Goal: Communication & Community: Answer question/provide support

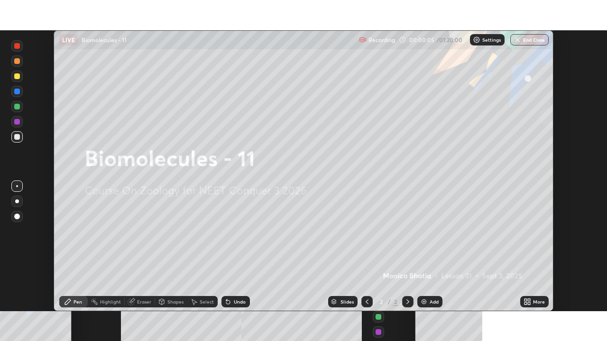
scroll to position [281, 607]
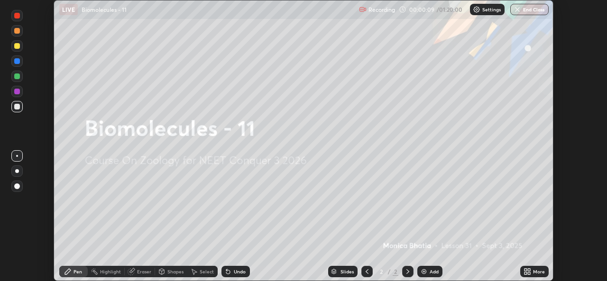
click at [526, 274] on icon at bounding box center [527, 272] width 8 height 8
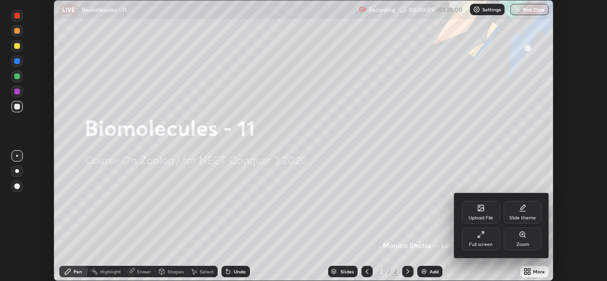
click at [482, 244] on div "Full screen" at bounding box center [481, 244] width 24 height 5
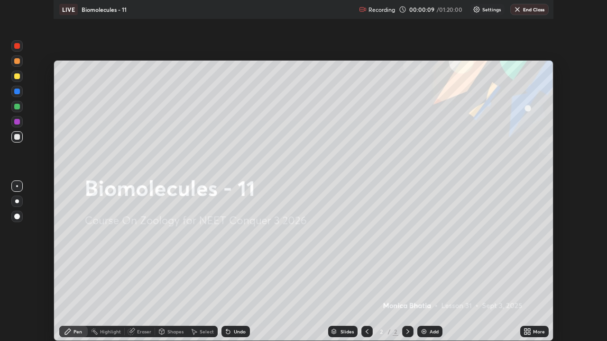
scroll to position [341, 607]
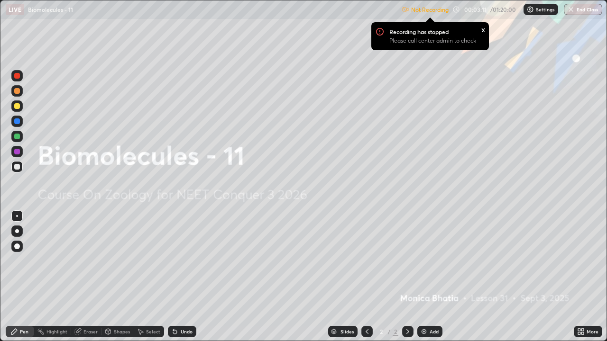
click at [545, 14] on div "Settings" at bounding box center [540, 9] width 35 height 11
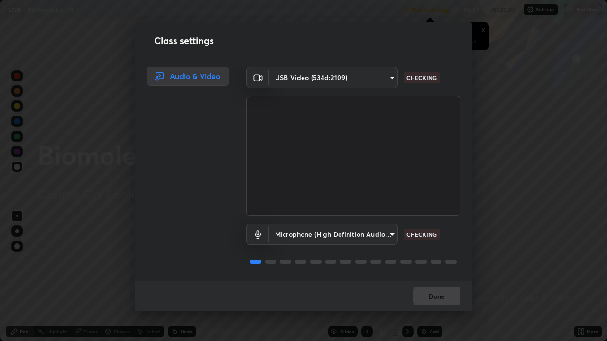
scroll to position [1, 0]
click at [419, 281] on button "Done" at bounding box center [436, 296] width 47 height 19
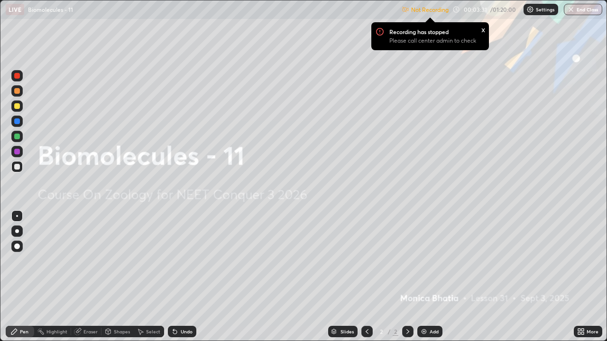
click at [425, 281] on button "Done" at bounding box center [436, 296] width 47 height 19
click at [543, 13] on div "Settings" at bounding box center [540, 9] width 35 height 11
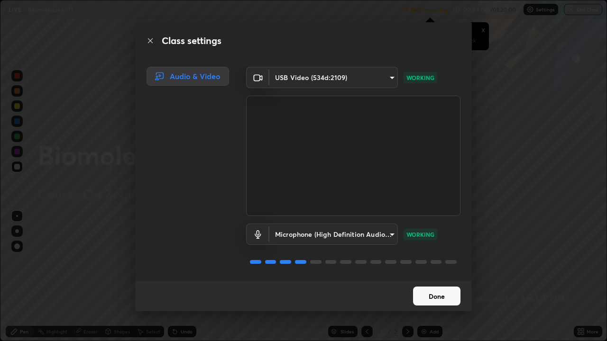
click at [433, 281] on button "Done" at bounding box center [436, 296] width 47 height 19
click at [439, 281] on button "Done" at bounding box center [436, 296] width 47 height 19
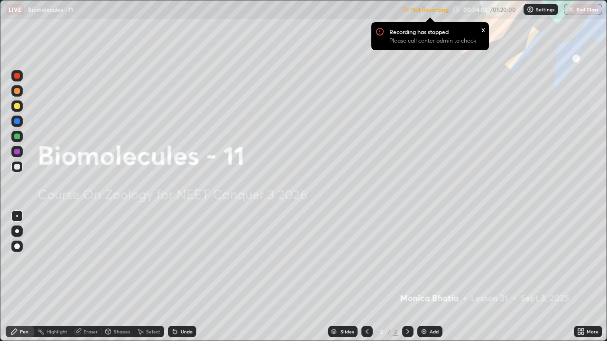
click at [435, 281] on div "Add" at bounding box center [433, 331] width 9 height 5
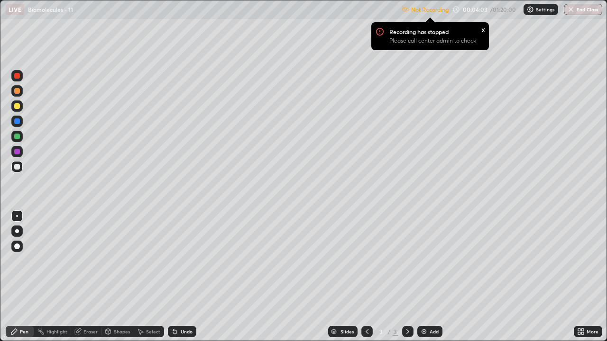
click at [18, 233] on div at bounding box center [17, 231] width 4 height 4
click at [18, 108] on div at bounding box center [17, 106] width 6 height 6
click at [18, 155] on div at bounding box center [16, 151] width 11 height 11
click at [428, 281] on div "Add" at bounding box center [429, 331] width 25 height 11
click at [366, 281] on icon at bounding box center [367, 332] width 8 height 8
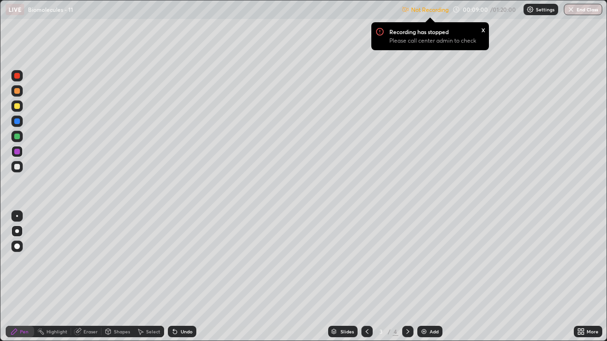
click at [432, 281] on div "Add" at bounding box center [433, 331] width 9 height 5
click at [18, 167] on div at bounding box center [17, 167] width 6 height 6
click at [20, 94] on div at bounding box center [16, 90] width 11 height 11
click at [482, 30] on div "x" at bounding box center [483, 29] width 4 height 10
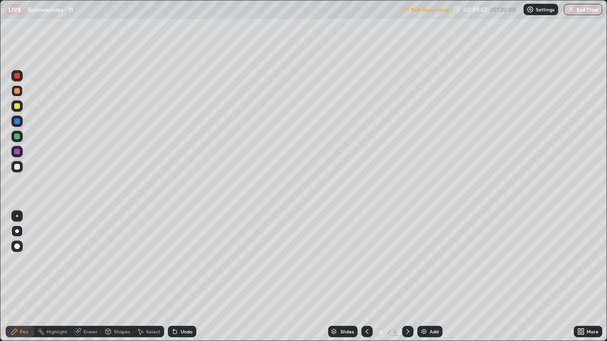
click at [539, 13] on div "Settings" at bounding box center [540, 9] width 35 height 11
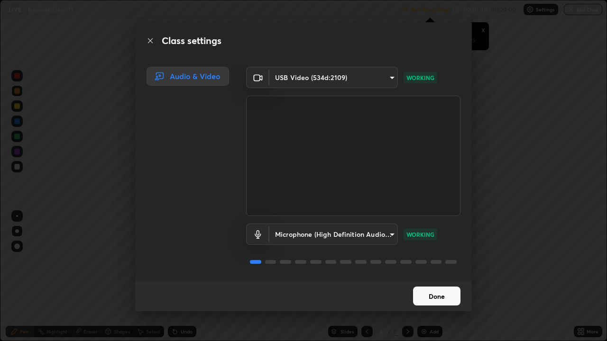
click at [435, 281] on button "Done" at bounding box center [436, 296] width 47 height 19
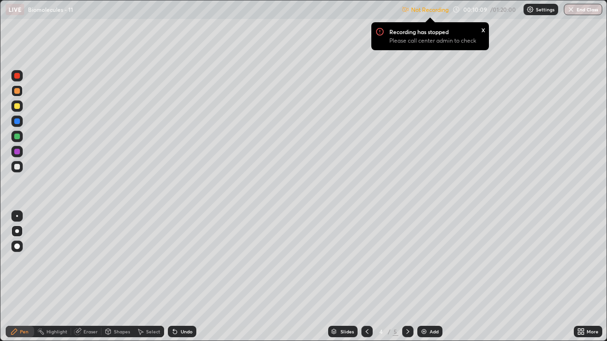
click at [366, 281] on icon at bounding box center [367, 332] width 8 height 8
click at [18, 168] on div at bounding box center [17, 167] width 6 height 6
click at [16, 109] on div at bounding box center [16, 105] width 11 height 11
click at [579, 281] on icon at bounding box center [579, 330] width 2 height 2
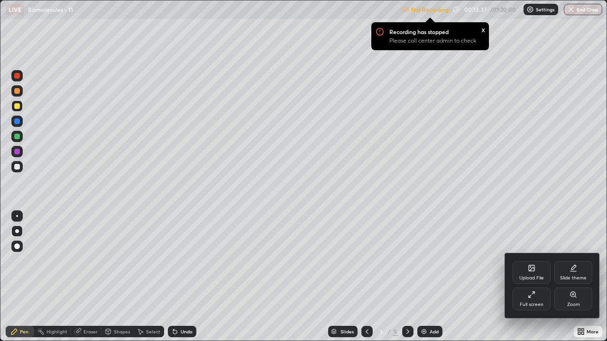
click at [539, 281] on div "Full screen" at bounding box center [531, 299] width 38 height 23
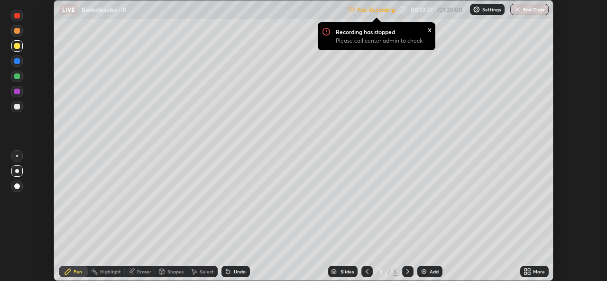
scroll to position [47107, 46782]
click at [489, 11] on p "Settings" at bounding box center [491, 9] width 18 height 5
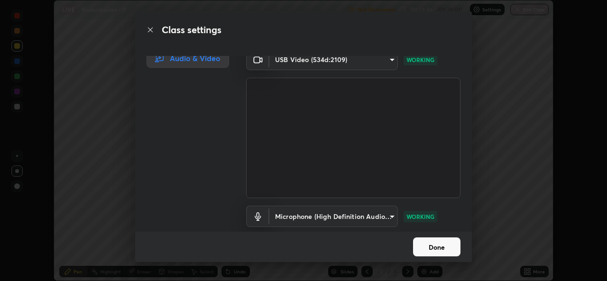
scroll to position [0, 0]
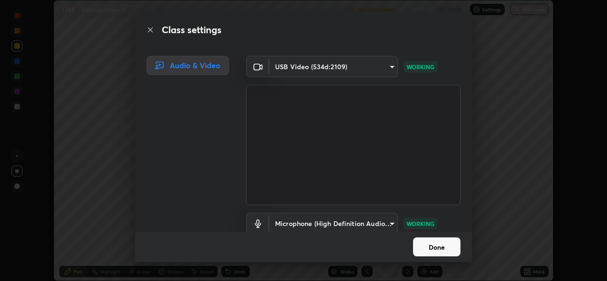
click at [437, 245] on button "Done" at bounding box center [436, 246] width 47 height 19
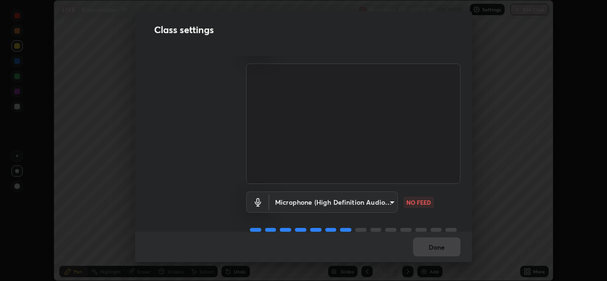
scroll to position [39, 0]
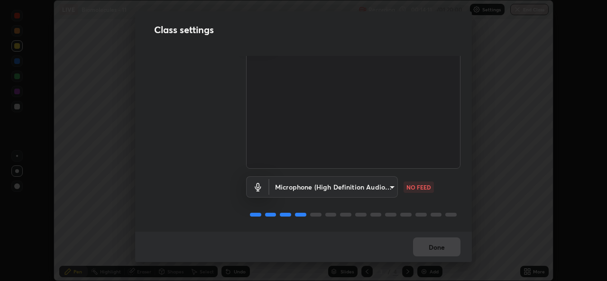
click at [370, 184] on body "Erase all LIVE Biomolecules - 11 Recording 00:14:11 / 01:20:00 Settings End Cla…" at bounding box center [303, 140] width 607 height 281
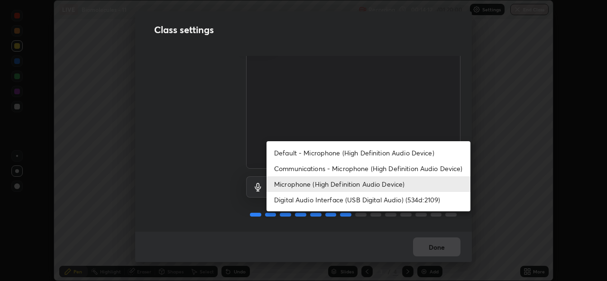
click at [316, 198] on li "Digital Audio Interface (USB Digital Audio) (534d:2109)" at bounding box center [368, 200] width 204 height 16
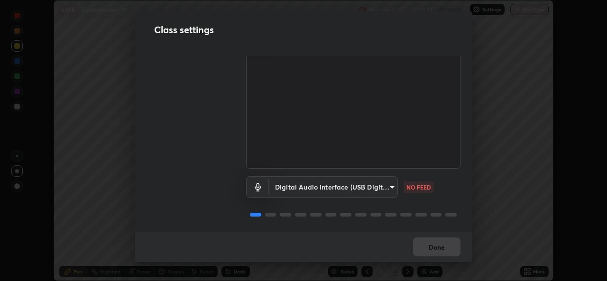
click at [329, 182] on body "Erase all LIVE Biomolecules - 11 Recording 00:14:13 / 01:20:00 Settings End Cla…" at bounding box center [303, 140] width 607 height 281
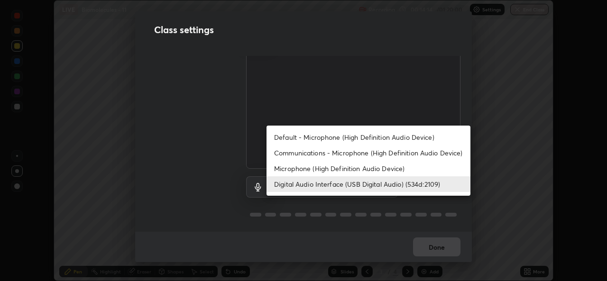
click at [308, 166] on li "Microphone (High Definition Audio Device)" at bounding box center [368, 169] width 204 height 16
type input "345f5d8304a1ab30e3d14ed5696ced08ebab0189725ef91838db04cd8f5619d4"
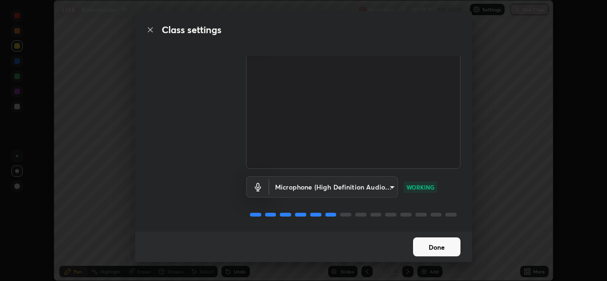
click at [438, 246] on button "Done" at bounding box center [436, 246] width 47 height 19
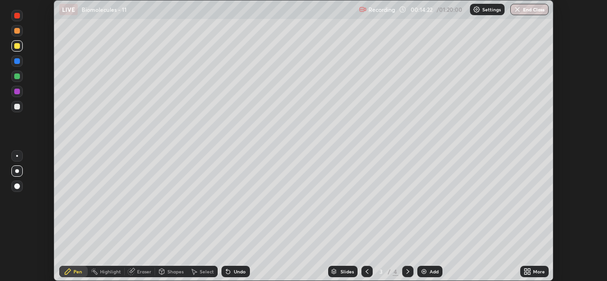
click at [529, 270] on icon at bounding box center [528, 270] width 2 height 2
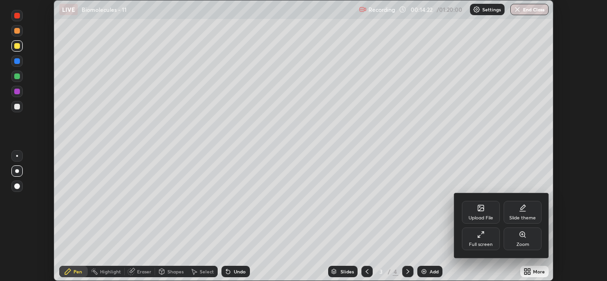
click at [484, 241] on div "Full screen" at bounding box center [481, 238] width 38 height 23
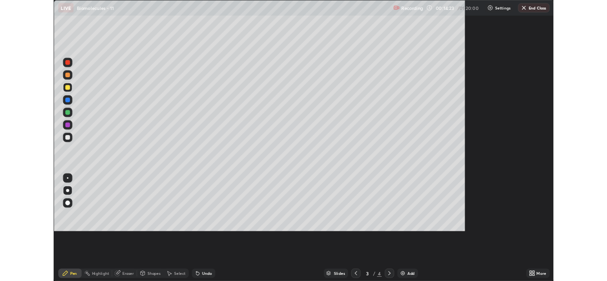
scroll to position [341, 607]
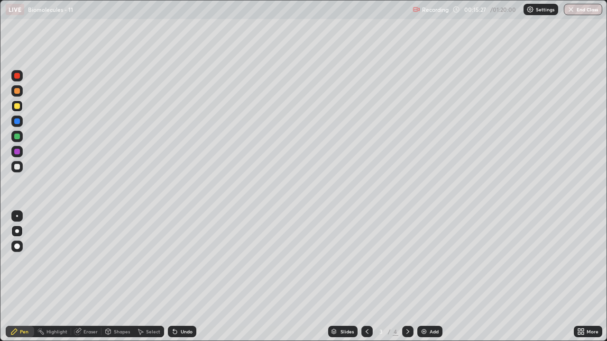
click at [363, 281] on div at bounding box center [366, 331] width 11 height 11
click at [366, 281] on icon at bounding box center [366, 331] width 3 height 5
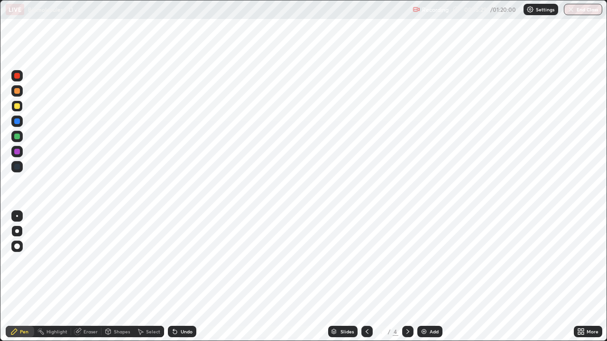
click at [402, 281] on div at bounding box center [407, 331] width 11 height 11
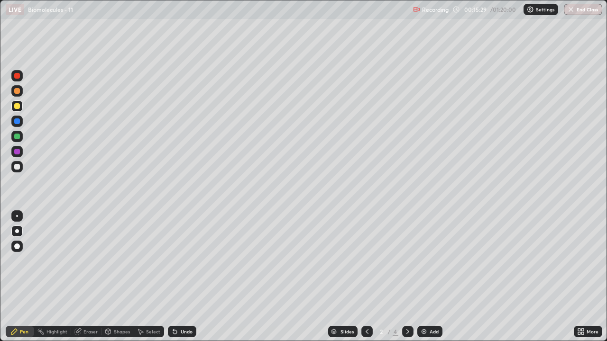
click at [407, 281] on icon at bounding box center [408, 332] width 8 height 8
click at [406, 281] on icon at bounding box center [408, 332] width 8 height 8
click at [407, 281] on icon at bounding box center [408, 332] width 8 height 8
click at [363, 281] on icon at bounding box center [367, 332] width 8 height 8
click at [364, 281] on icon at bounding box center [367, 332] width 8 height 8
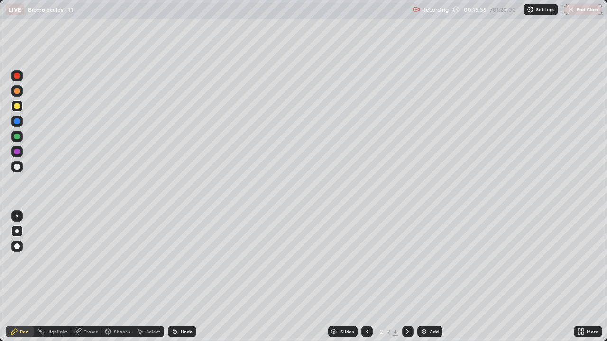
click at [363, 281] on icon at bounding box center [367, 332] width 8 height 8
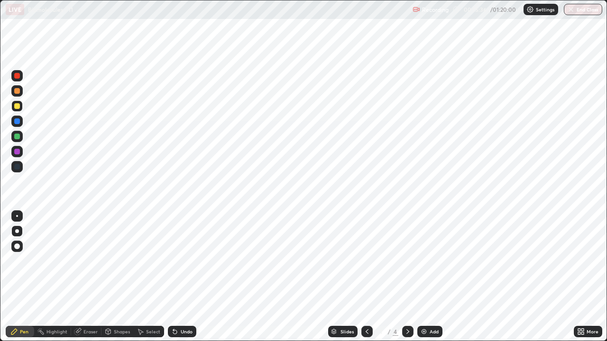
click at [405, 281] on div at bounding box center [407, 331] width 11 height 19
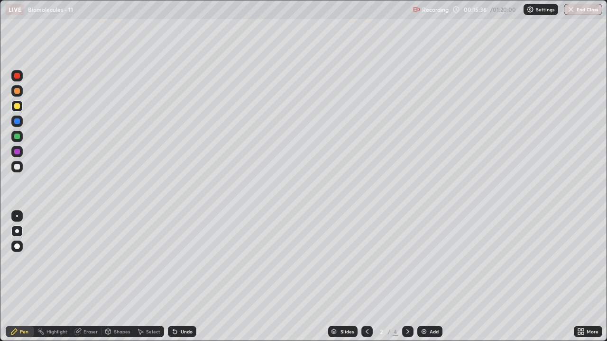
click at [404, 281] on div at bounding box center [407, 331] width 11 height 11
click at [404, 281] on icon at bounding box center [408, 332] width 8 height 8
click at [406, 281] on icon at bounding box center [408, 332] width 8 height 8
click at [407, 281] on icon at bounding box center [408, 332] width 8 height 8
click at [366, 281] on icon at bounding box center [367, 332] width 8 height 8
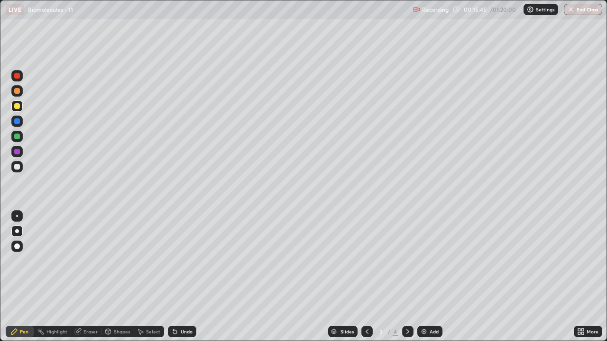
click at [365, 281] on div at bounding box center [366, 331] width 11 height 11
click at [365, 281] on icon at bounding box center [366, 331] width 3 height 5
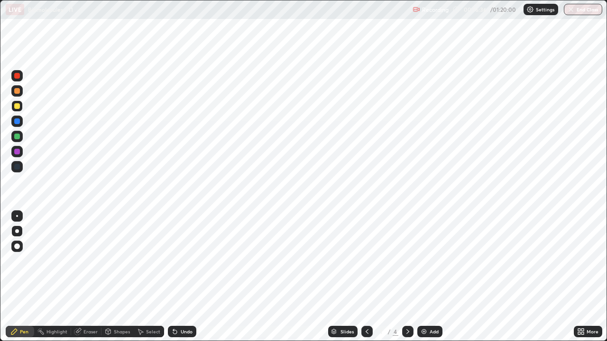
click at [408, 281] on icon at bounding box center [408, 332] width 8 height 8
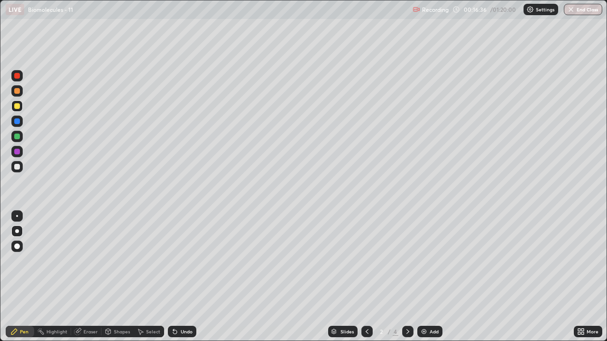
click at [405, 281] on icon at bounding box center [408, 332] width 8 height 8
click at [406, 281] on icon at bounding box center [408, 332] width 8 height 8
click at [18, 93] on div at bounding box center [17, 91] width 6 height 6
click at [88, 281] on div "Eraser" at bounding box center [86, 331] width 30 height 11
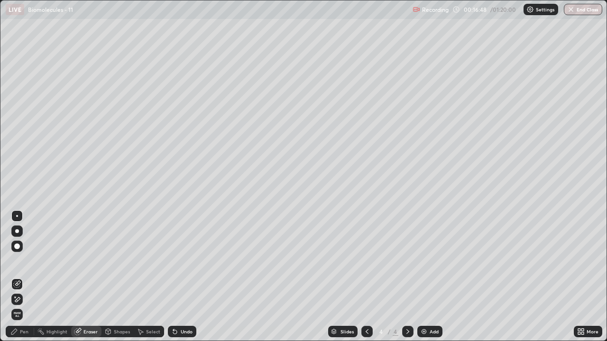
click at [24, 281] on div "Pen" at bounding box center [24, 331] width 9 height 5
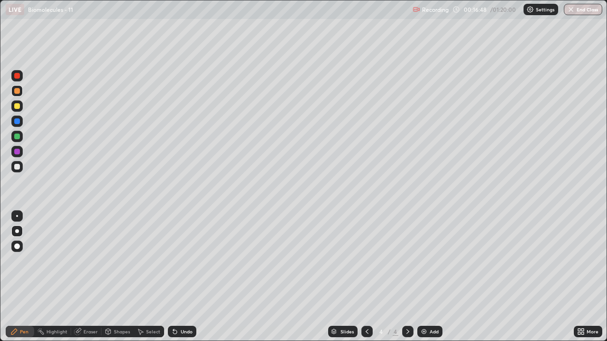
click at [19, 166] on div at bounding box center [17, 167] width 6 height 6
click at [18, 126] on div at bounding box center [16, 121] width 11 height 11
click at [16, 153] on div at bounding box center [17, 152] width 6 height 6
click at [17, 140] on div at bounding box center [16, 136] width 11 height 11
click at [426, 281] on div "Add" at bounding box center [429, 331] width 25 height 11
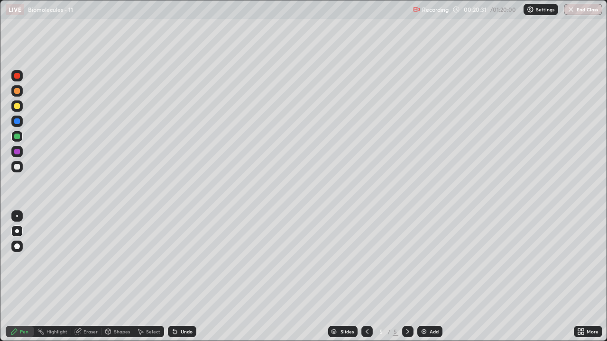
click at [19, 169] on div at bounding box center [16, 166] width 11 height 11
click at [18, 155] on div at bounding box center [16, 151] width 11 height 11
click at [429, 281] on div "Add" at bounding box center [433, 331] width 9 height 5
click at [18, 171] on div at bounding box center [16, 166] width 11 height 11
click at [15, 122] on div at bounding box center [17, 121] width 6 height 6
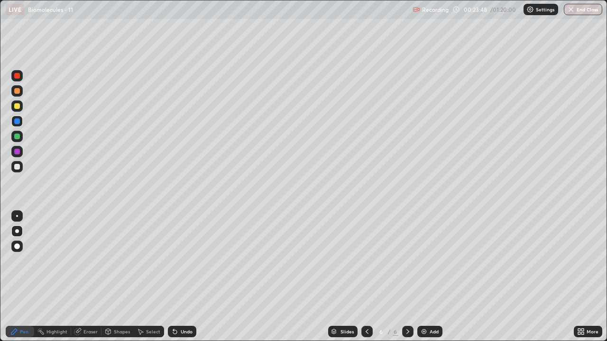
click at [16, 172] on div at bounding box center [16, 166] width 11 height 11
click at [14, 122] on div at bounding box center [17, 121] width 6 height 6
click at [22, 137] on div at bounding box center [16, 136] width 11 height 11
click at [88, 281] on div "Eraser" at bounding box center [86, 331] width 30 height 11
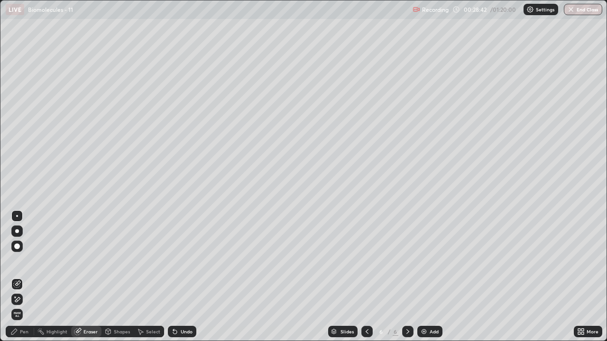
click at [366, 281] on icon at bounding box center [367, 332] width 8 height 8
click at [24, 281] on div "Pen" at bounding box center [20, 331] width 28 height 11
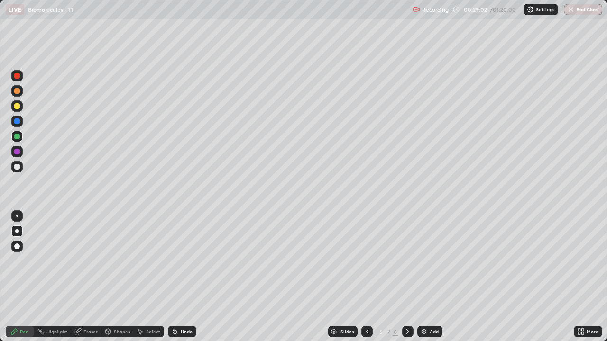
click at [18, 120] on div at bounding box center [17, 121] width 6 height 6
click at [18, 138] on div at bounding box center [17, 137] width 6 height 6
click at [371, 281] on div at bounding box center [366, 331] width 11 height 11
click at [367, 281] on icon at bounding box center [367, 332] width 8 height 8
click at [407, 281] on icon at bounding box center [408, 332] width 8 height 8
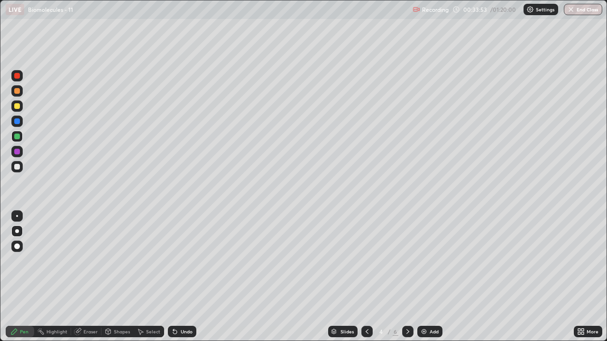
click at [365, 281] on icon at bounding box center [366, 331] width 3 height 5
click at [183, 281] on div "Undo" at bounding box center [187, 331] width 12 height 5
click at [182, 281] on div "Undo" at bounding box center [187, 331] width 12 height 5
click at [183, 281] on div "Undo" at bounding box center [187, 331] width 12 height 5
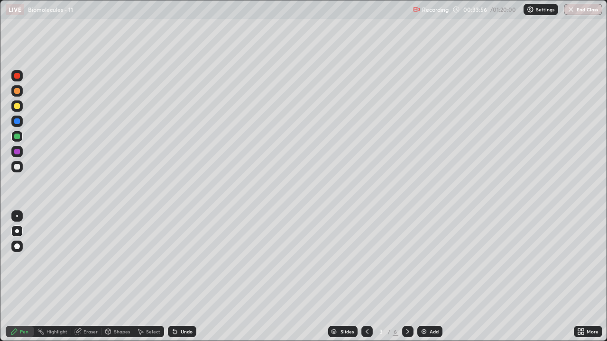
click at [185, 281] on div "Undo" at bounding box center [187, 331] width 12 height 5
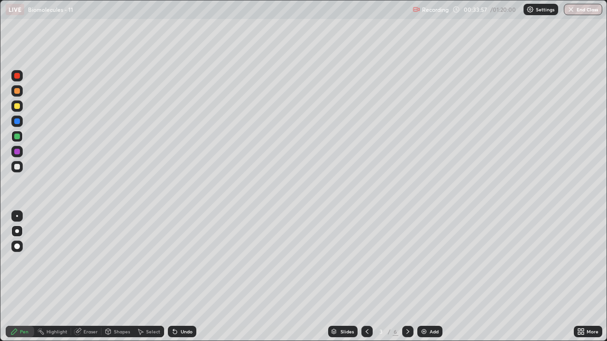
click at [185, 281] on div "Undo" at bounding box center [187, 331] width 12 height 5
click at [184, 281] on div "Undo" at bounding box center [187, 331] width 12 height 5
click at [182, 281] on div "Undo" at bounding box center [187, 331] width 12 height 5
click at [183, 281] on div "Undo" at bounding box center [187, 331] width 12 height 5
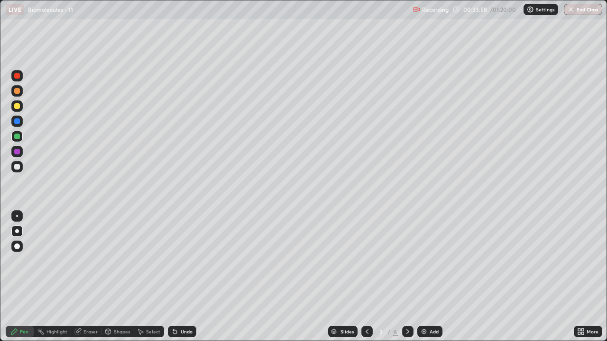
click at [181, 281] on div "Undo" at bounding box center [187, 331] width 12 height 5
click at [182, 281] on div "Undo" at bounding box center [187, 331] width 12 height 5
click at [181, 281] on div "Undo" at bounding box center [187, 331] width 12 height 5
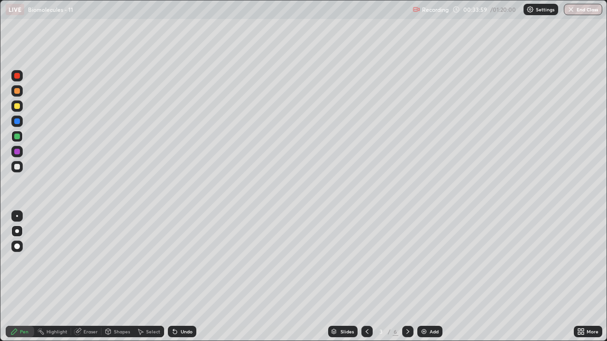
click at [181, 281] on div "Undo" at bounding box center [187, 331] width 12 height 5
click at [21, 170] on div at bounding box center [16, 166] width 11 height 11
click at [407, 281] on icon at bounding box center [407, 331] width 3 height 5
click at [408, 281] on icon at bounding box center [408, 332] width 8 height 8
click at [434, 281] on div "Add" at bounding box center [433, 331] width 9 height 5
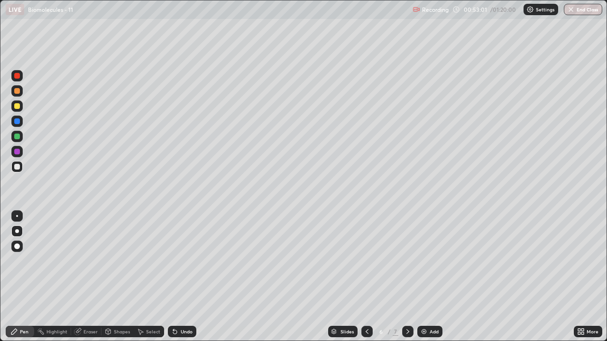
click at [19, 106] on div at bounding box center [17, 106] width 6 height 6
click at [17, 122] on div at bounding box center [17, 121] width 6 height 6
click at [22, 138] on div at bounding box center [16, 136] width 11 height 11
click at [118, 281] on div "Shapes" at bounding box center [122, 331] width 16 height 5
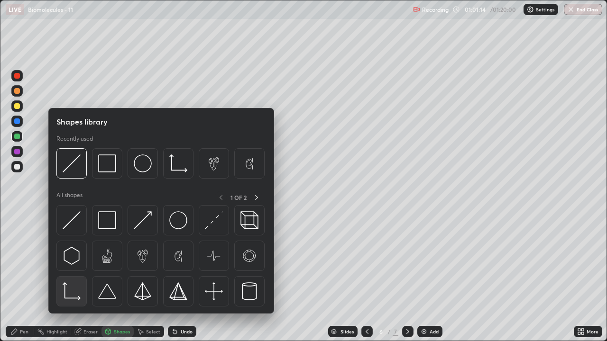
click at [76, 281] on img at bounding box center [72, 291] width 18 height 18
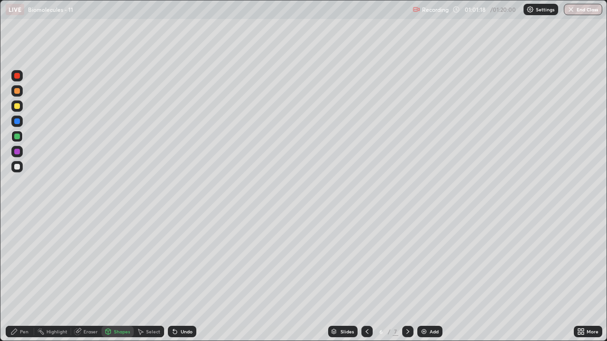
click at [25, 281] on div "Pen" at bounding box center [20, 331] width 28 height 11
click at [18, 167] on div at bounding box center [17, 167] width 6 height 6
click at [16, 141] on div at bounding box center [16, 136] width 11 height 11
click at [18, 150] on div at bounding box center [17, 152] width 6 height 6
click at [430, 281] on div "Add" at bounding box center [433, 331] width 9 height 5
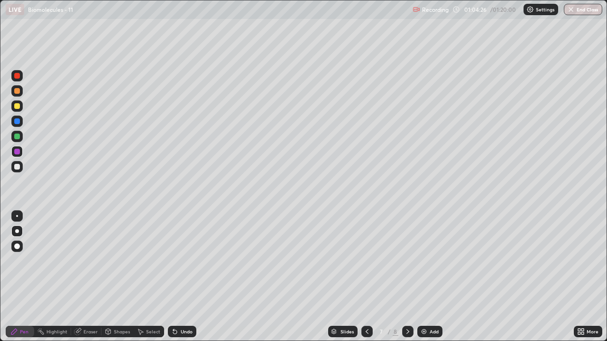
click at [114, 281] on div "Shapes" at bounding box center [117, 331] width 32 height 11
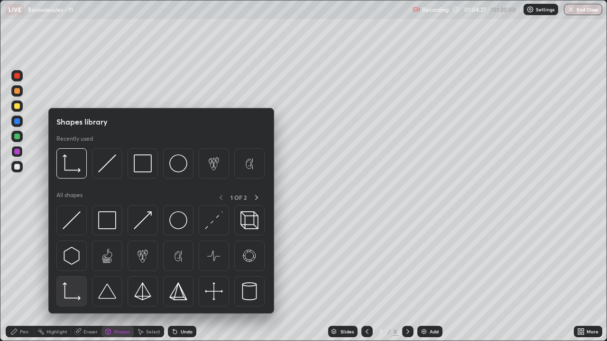
click at [70, 281] on img at bounding box center [72, 291] width 18 height 18
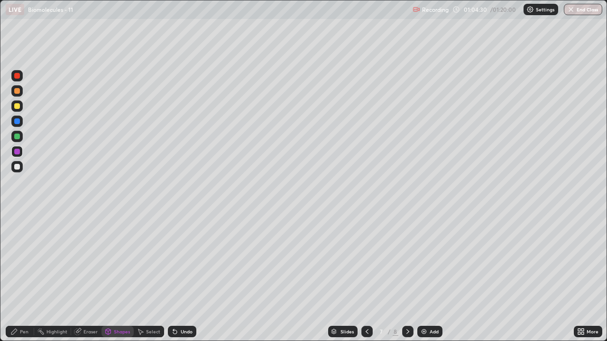
click at [20, 281] on div "Pen" at bounding box center [24, 331] width 9 height 5
click at [18, 166] on div at bounding box center [17, 167] width 6 height 6
click at [16, 138] on div at bounding box center [17, 137] width 6 height 6
click at [17, 122] on div at bounding box center [17, 121] width 6 height 6
click at [18, 109] on div at bounding box center [17, 106] width 6 height 6
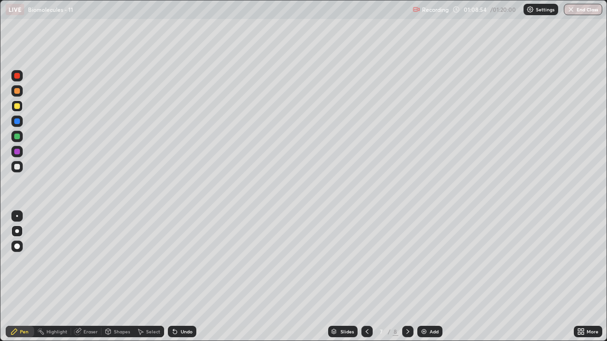
click at [438, 281] on div "Add" at bounding box center [429, 331] width 25 height 11
click at [122, 281] on div "Shapes" at bounding box center [122, 331] width 16 height 5
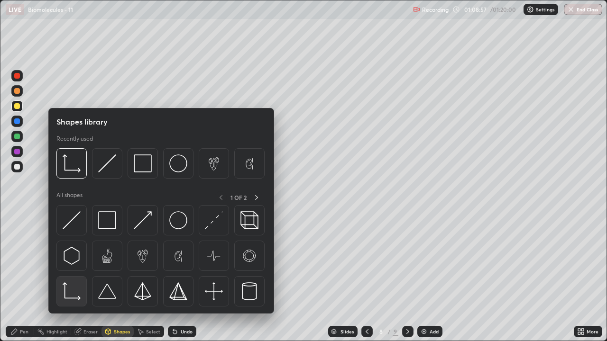
click at [72, 281] on img at bounding box center [72, 291] width 18 height 18
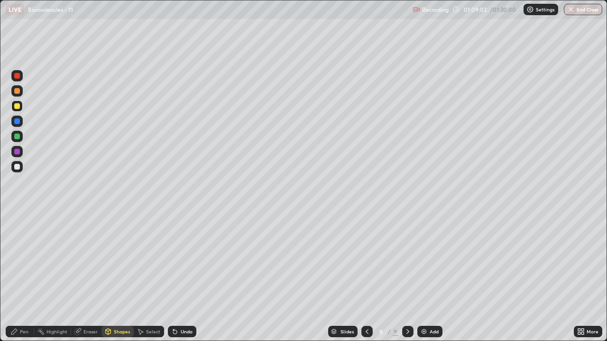
click at [22, 281] on div "Pen" at bounding box center [24, 331] width 9 height 5
click at [16, 169] on div at bounding box center [17, 167] width 6 height 6
click at [18, 138] on div at bounding box center [17, 137] width 6 height 6
click at [21, 123] on div at bounding box center [16, 121] width 11 height 11
click at [17, 171] on div at bounding box center [16, 166] width 11 height 11
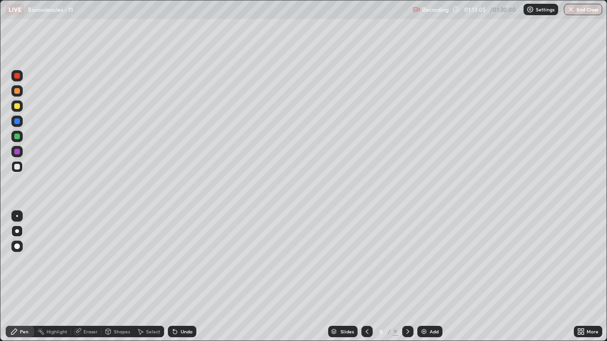
click at [435, 281] on div "Add" at bounding box center [429, 331] width 25 height 11
click at [17, 152] on div at bounding box center [17, 152] width 6 height 6
click at [18, 122] on div at bounding box center [17, 121] width 6 height 6
click at [18, 136] on div at bounding box center [17, 137] width 6 height 6
click at [366, 281] on icon at bounding box center [367, 332] width 8 height 8
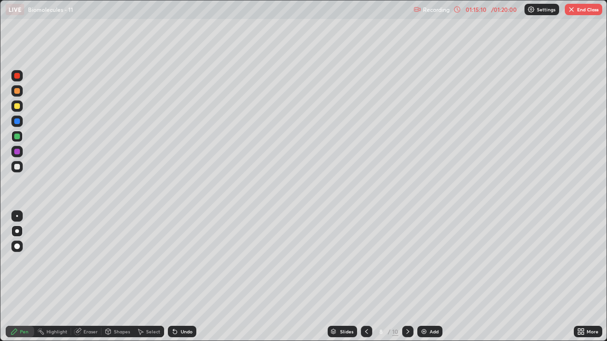
click at [366, 281] on icon at bounding box center [367, 332] width 8 height 8
click at [370, 281] on div at bounding box center [366, 331] width 11 height 11
click at [18, 106] on div at bounding box center [17, 106] width 6 height 6
click at [590, 13] on button "End Class" at bounding box center [582, 9] width 37 height 11
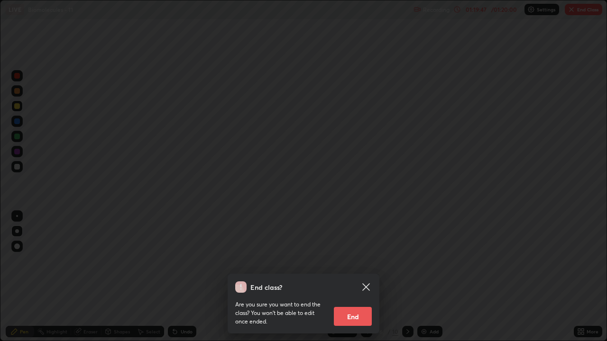
click at [363, 281] on button "End" at bounding box center [353, 316] width 38 height 19
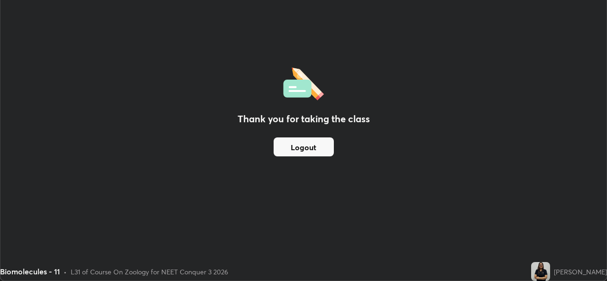
scroll to position [47107, 46782]
